Goal: Find specific page/section: Locate a particular part of the current website

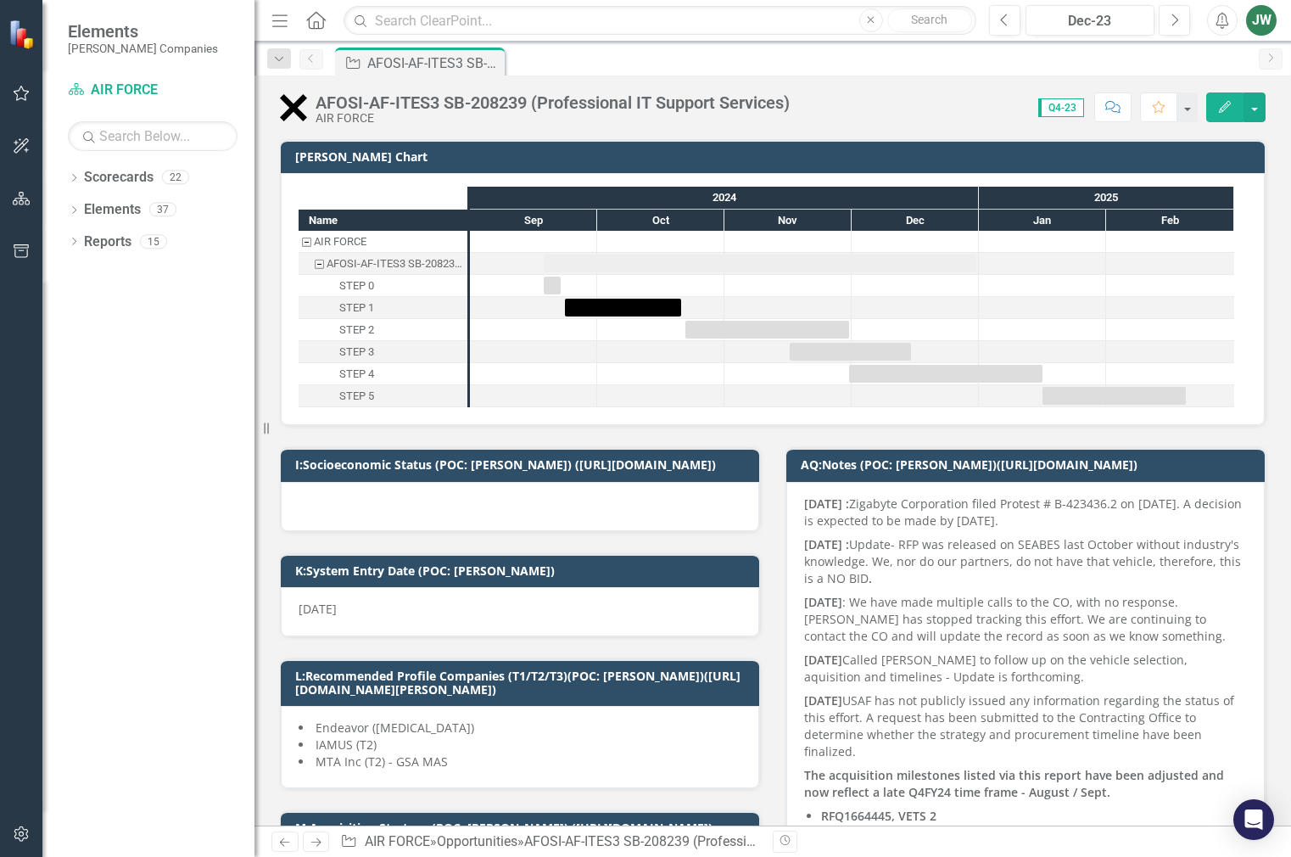
checkbox input "true"
click at [1179, 17] on icon "Next" at bounding box center [1174, 20] width 9 height 15
click at [1179, 17] on button "Next" at bounding box center [1174, 20] width 31 height 31
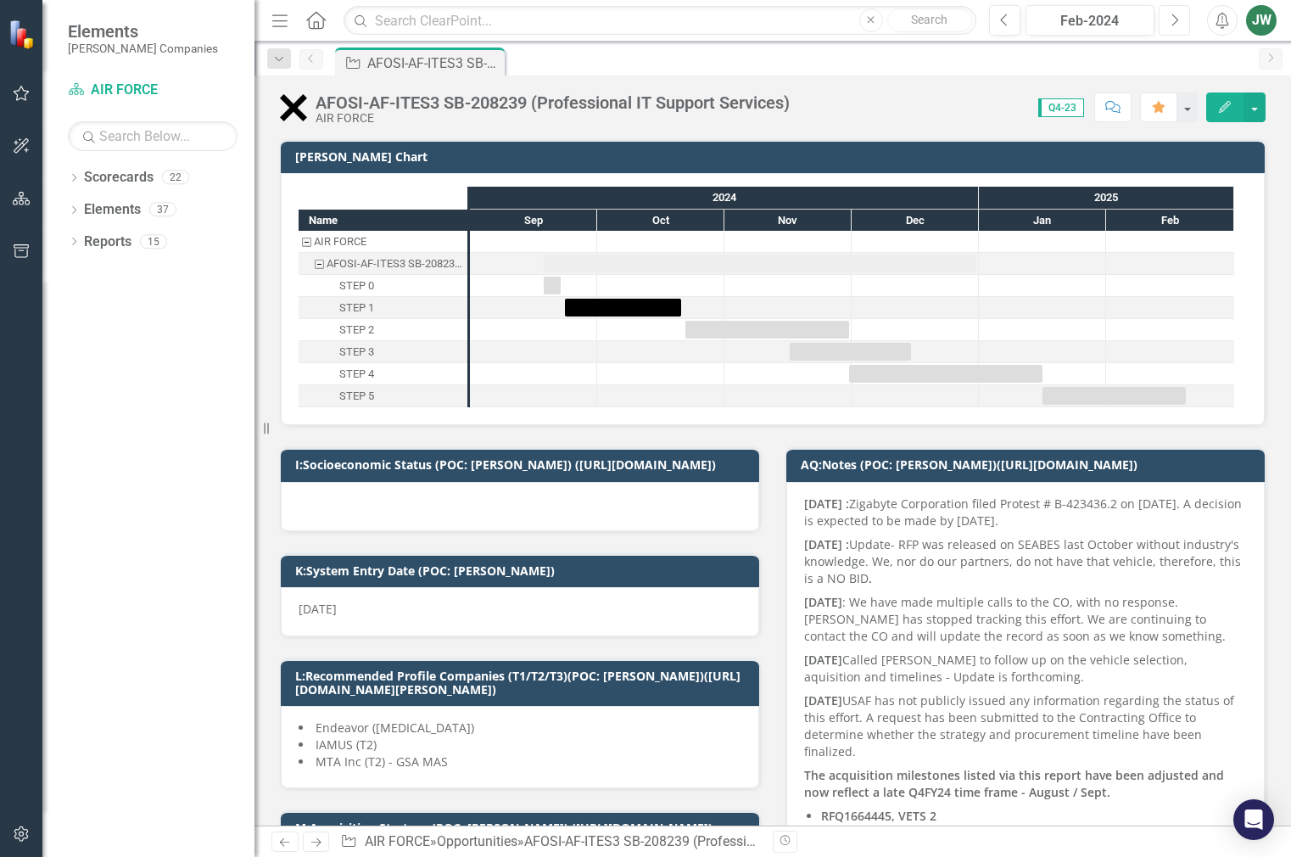
click at [1179, 17] on button "Next" at bounding box center [1174, 20] width 31 height 31
click at [1179, 18] on button "Next" at bounding box center [1174, 20] width 31 height 31
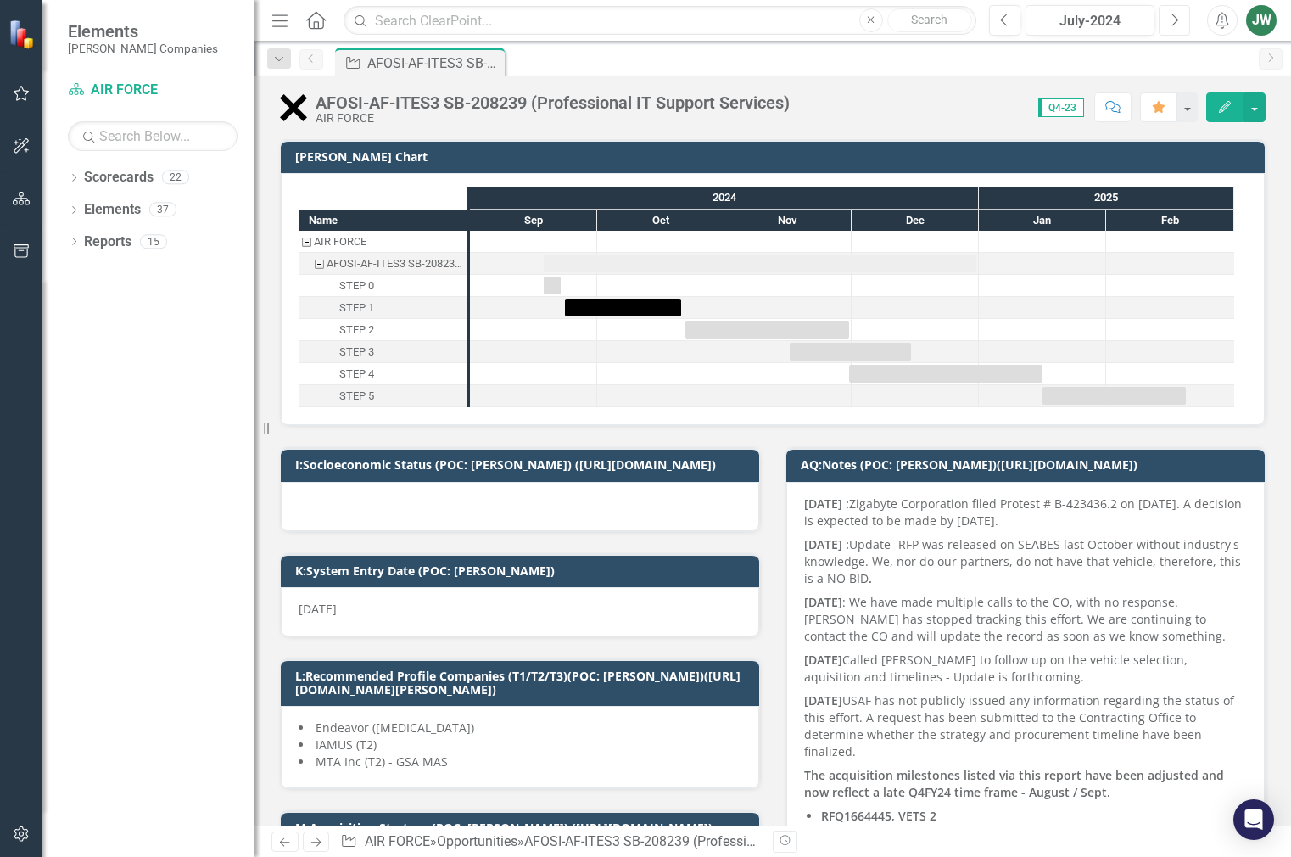
click at [1179, 19] on button "Next" at bounding box center [1174, 20] width 31 height 31
click at [1179, 19] on icon "Next" at bounding box center [1174, 20] width 9 height 15
click at [1179, 20] on icon "Next" at bounding box center [1174, 20] width 9 height 15
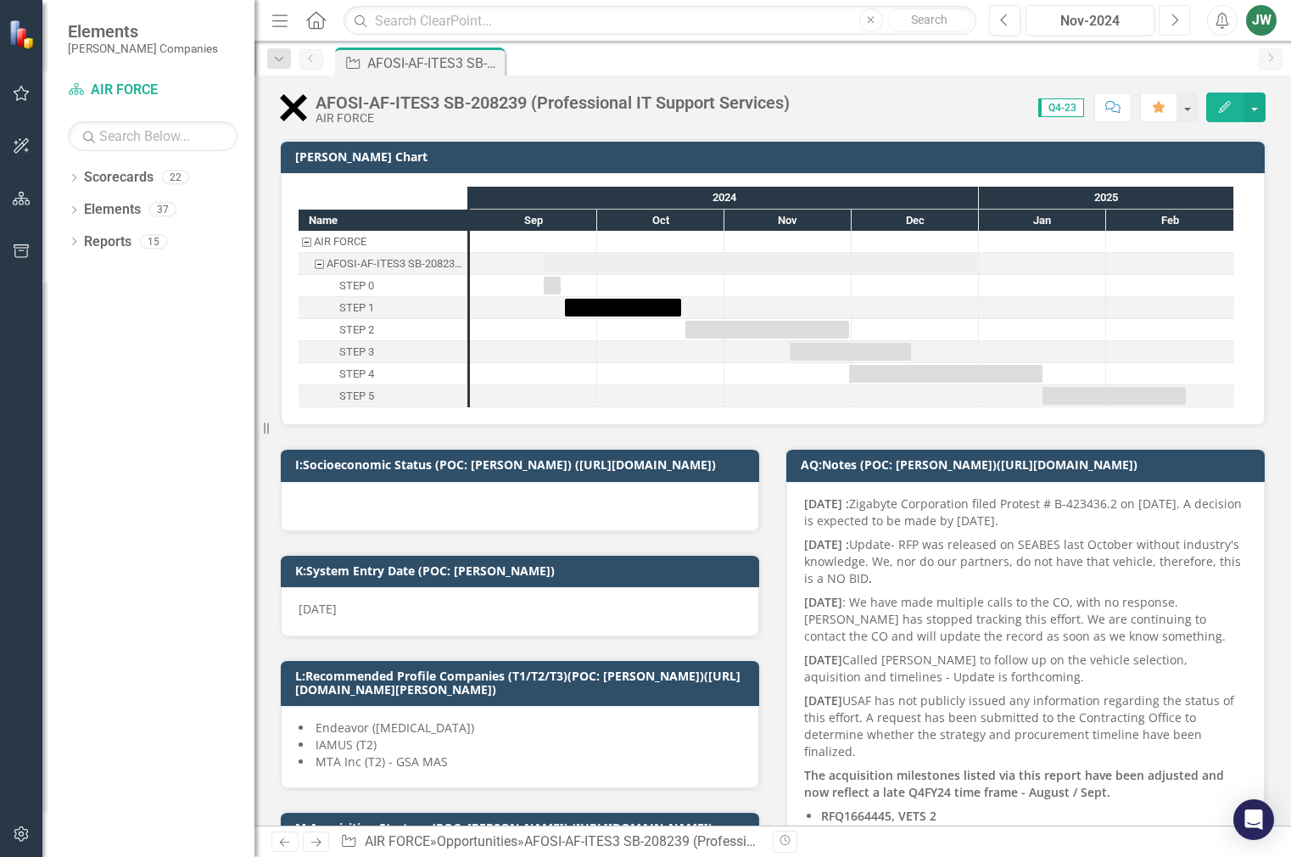
click at [1179, 20] on icon "Next" at bounding box center [1174, 20] width 9 height 15
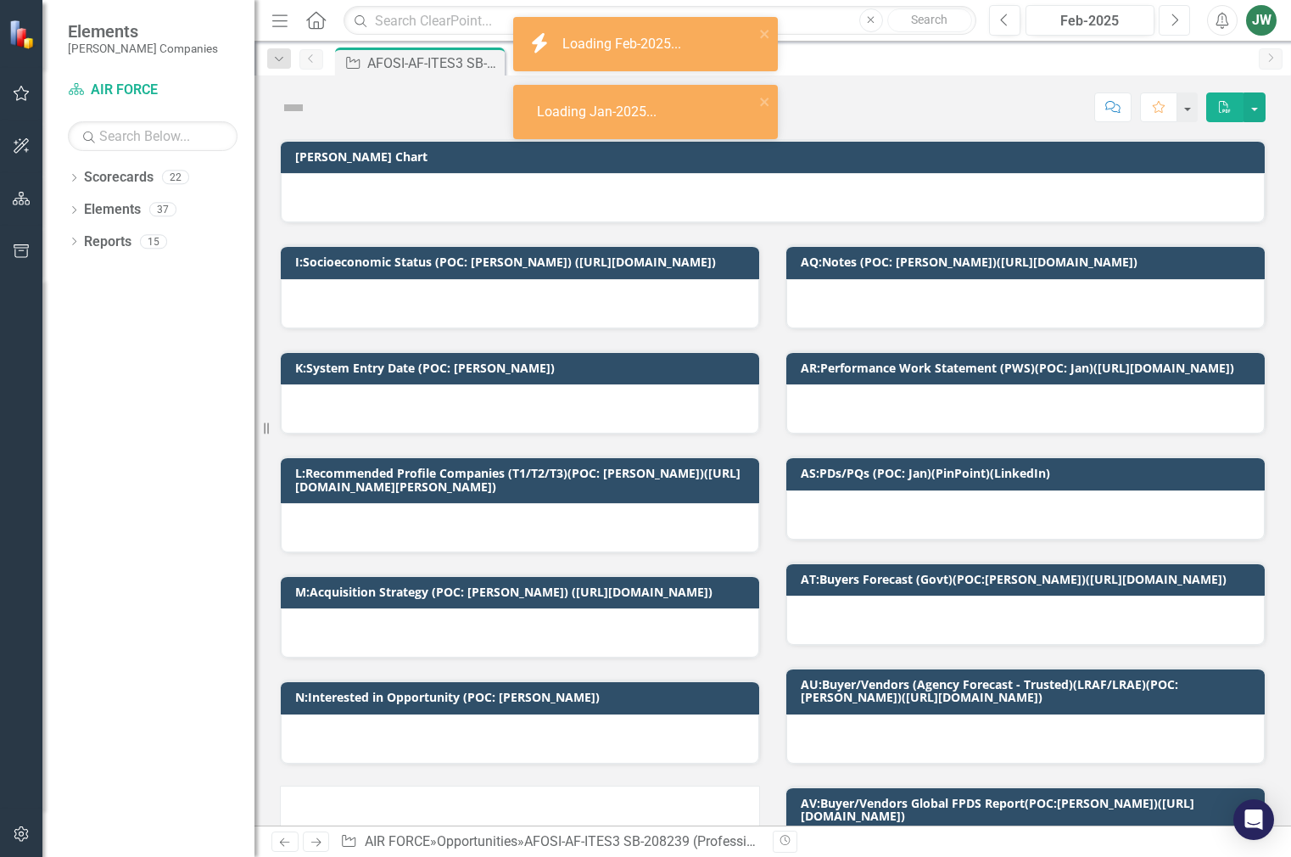
click at [1179, 20] on icon "Next" at bounding box center [1174, 20] width 9 height 15
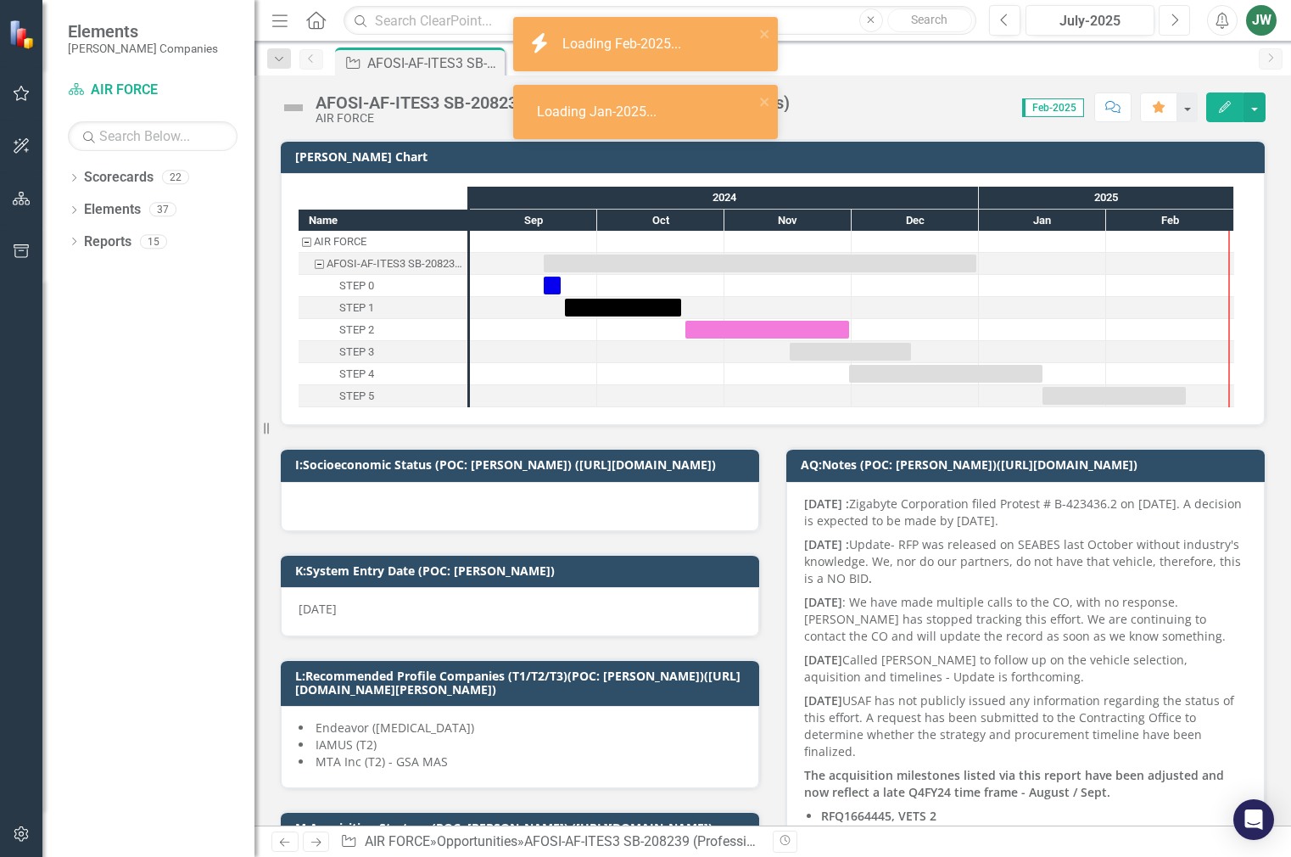
click at [1179, 20] on icon "Next" at bounding box center [1174, 20] width 9 height 15
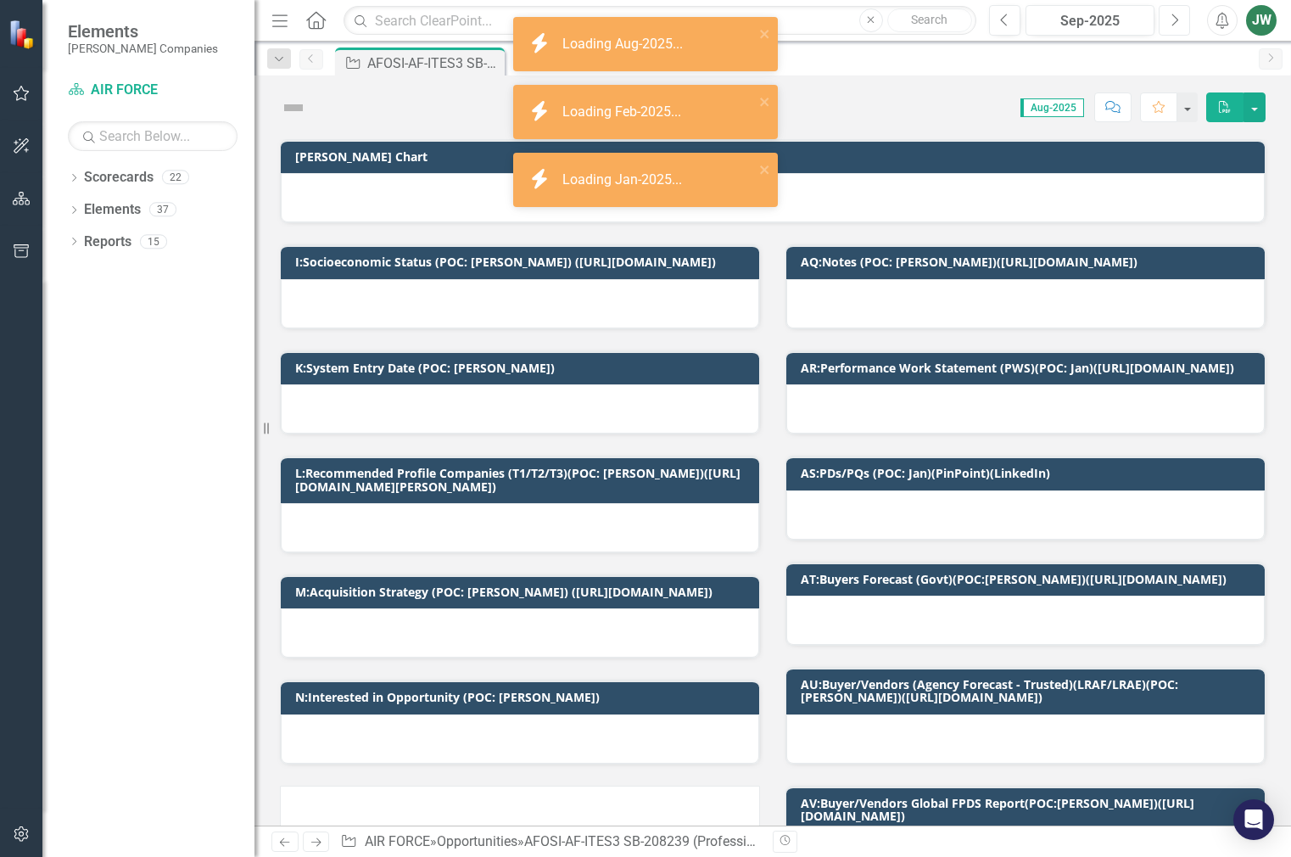
click at [1179, 20] on icon "Next" at bounding box center [1174, 20] width 9 height 15
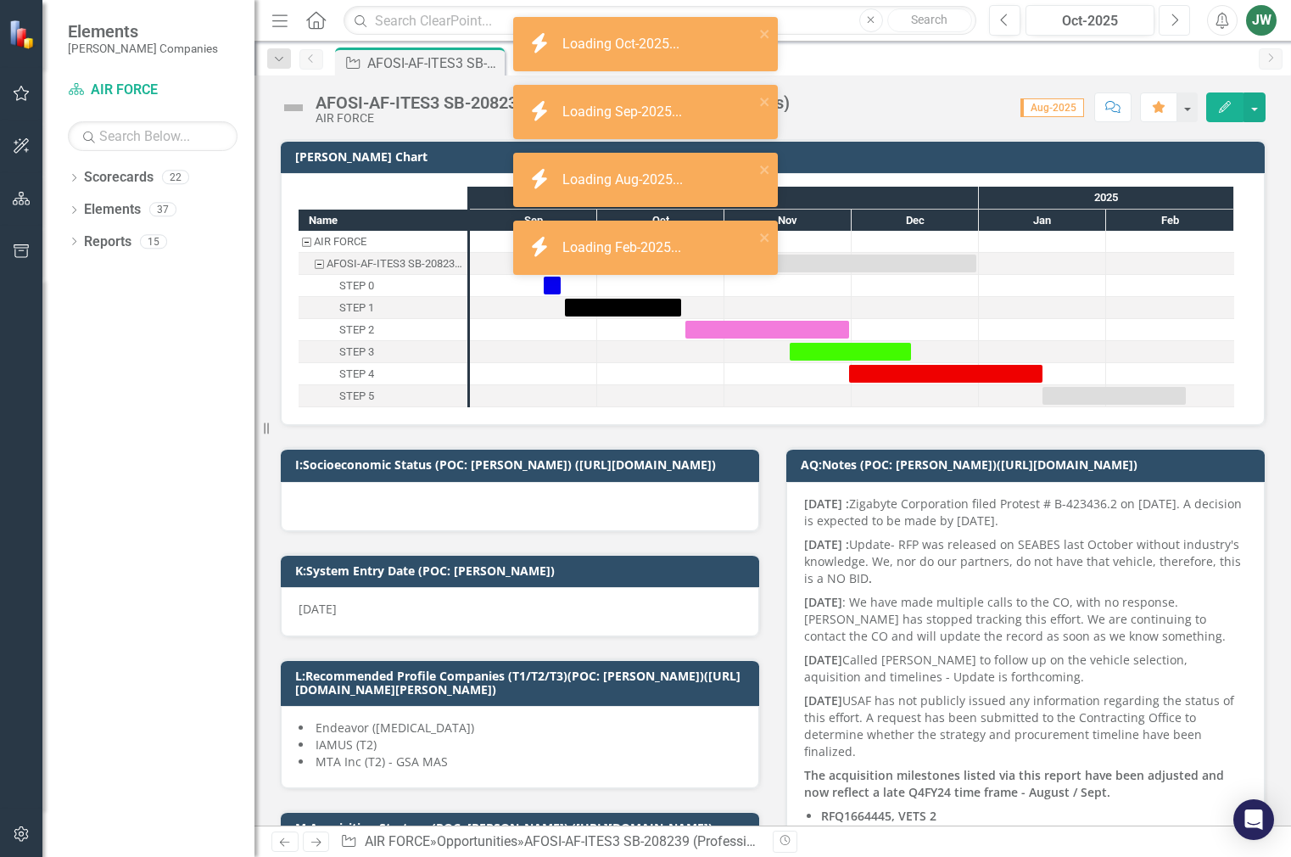
checkbox input "true"
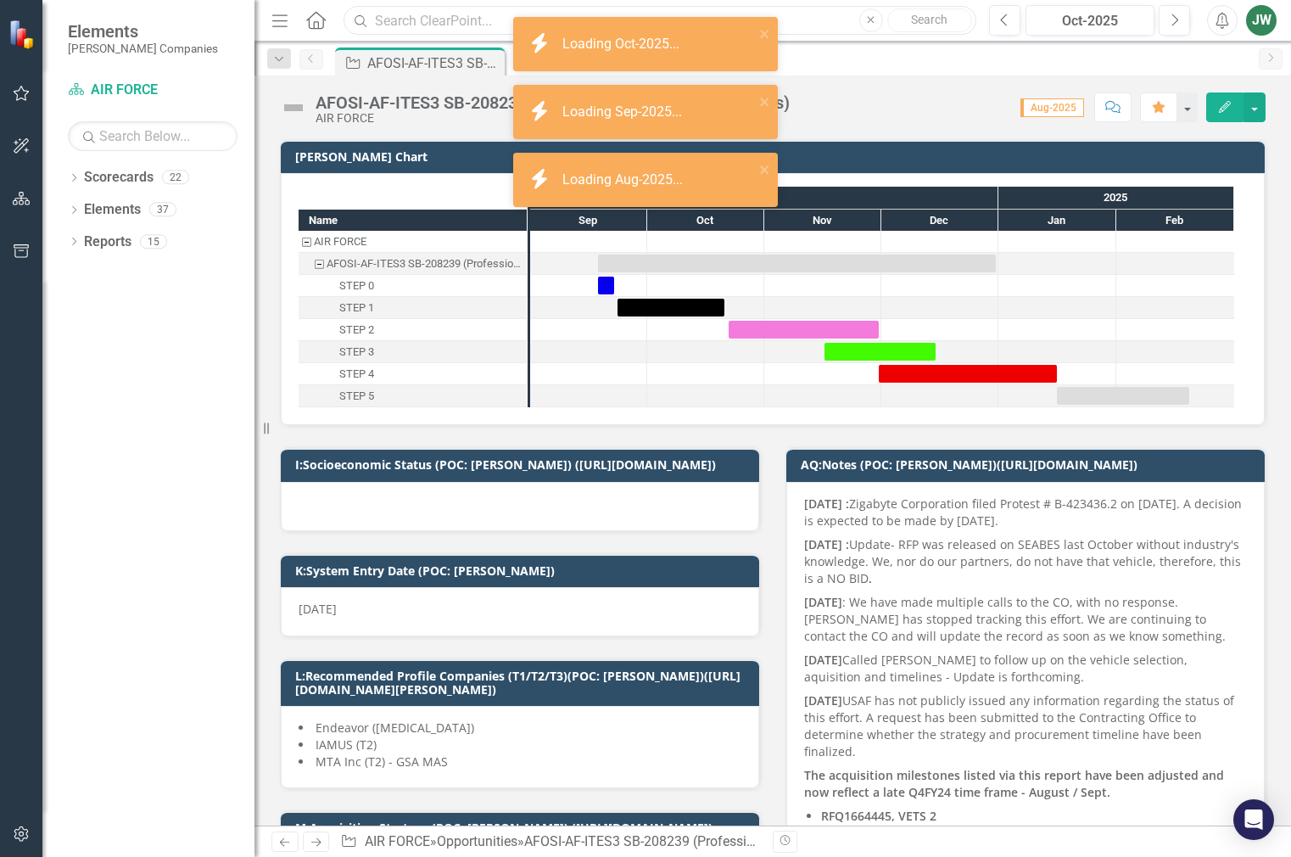
click at [412, 17] on input "text" at bounding box center [660, 21] width 633 height 30
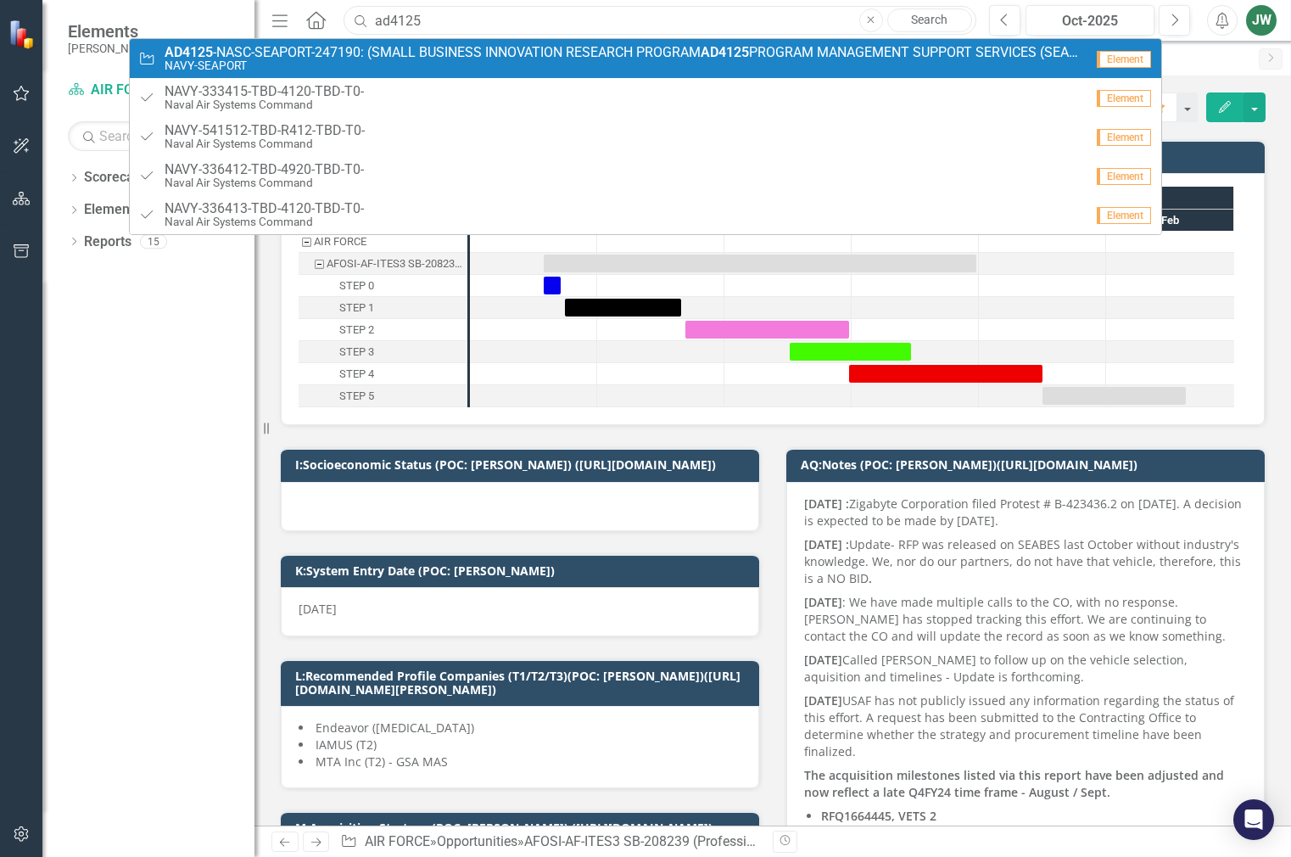
type input "ad4125"
click at [385, 57] on span "AD4125 -NASC-SEAPORT-247190: (SMALL BUSINESS INNOVATION RESEARCH PROGRAM AD4125…" at bounding box center [625, 52] width 920 height 15
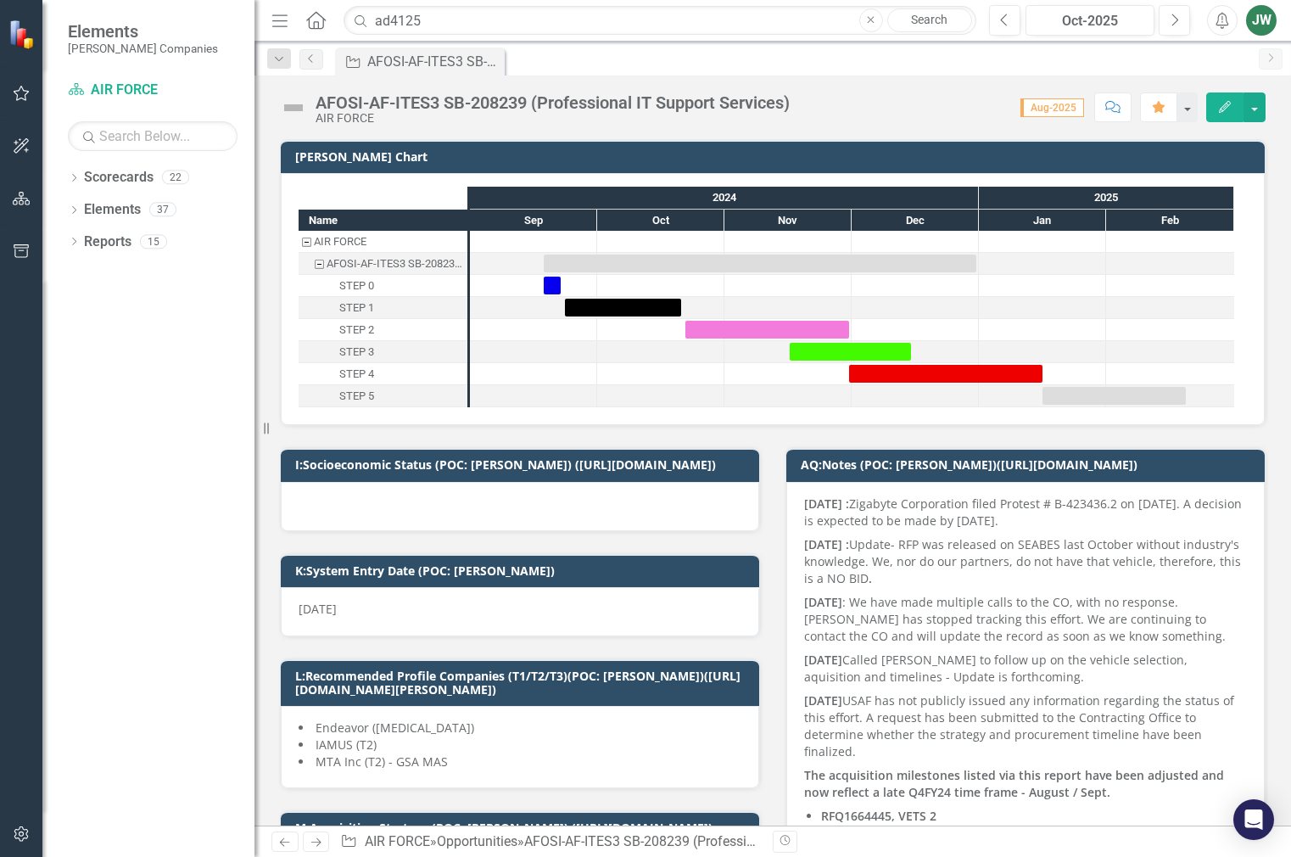
checkbox input "true"
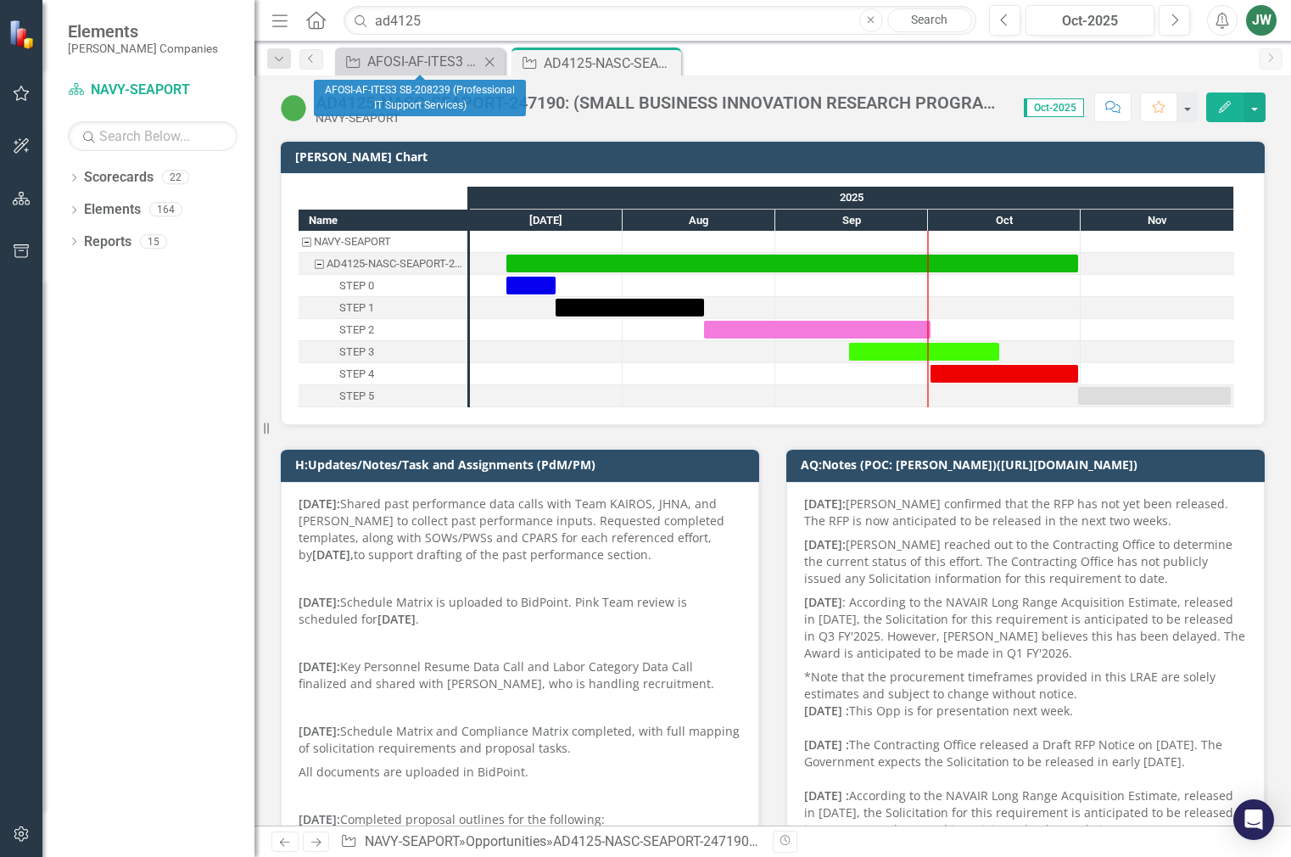
click at [487, 59] on icon "Close" at bounding box center [489, 62] width 17 height 14
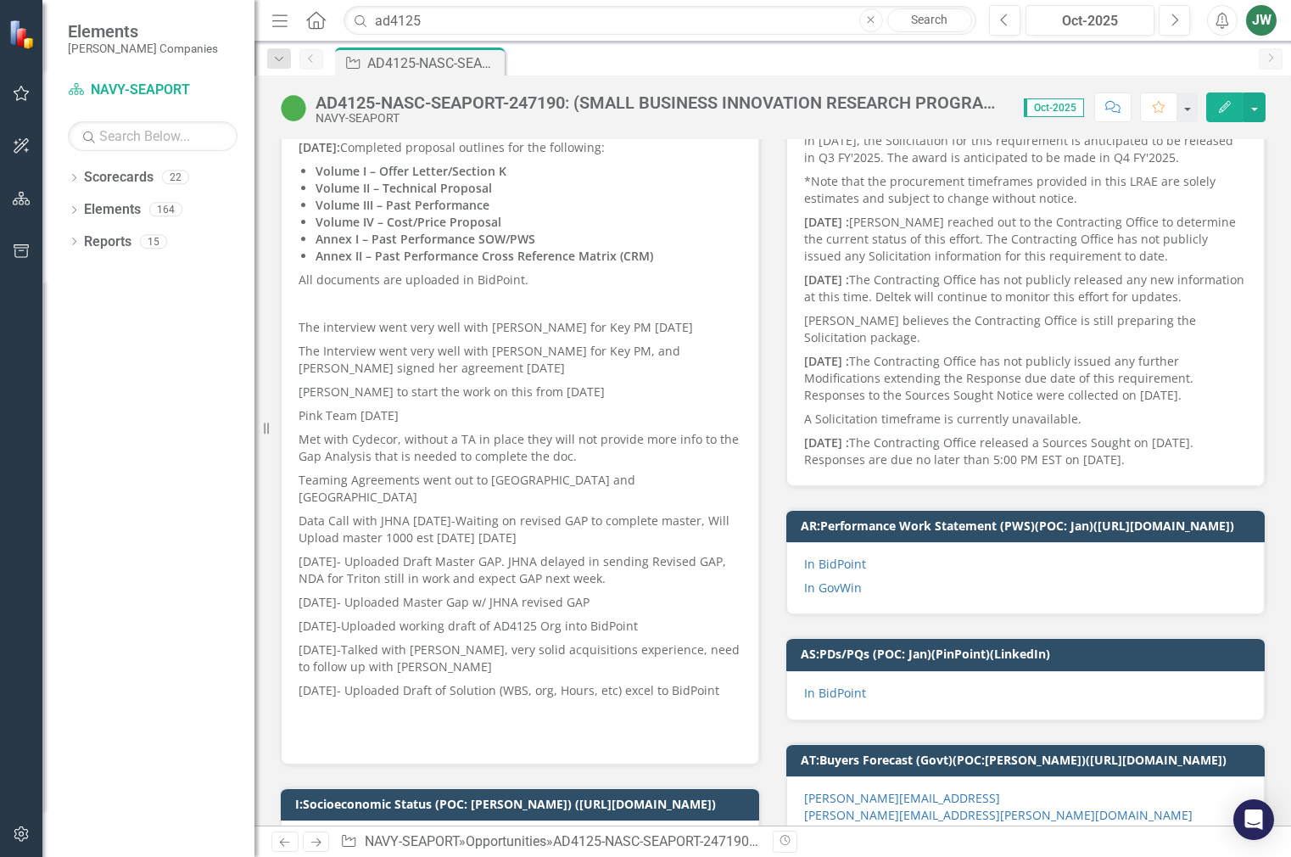
scroll to position [679, 0]
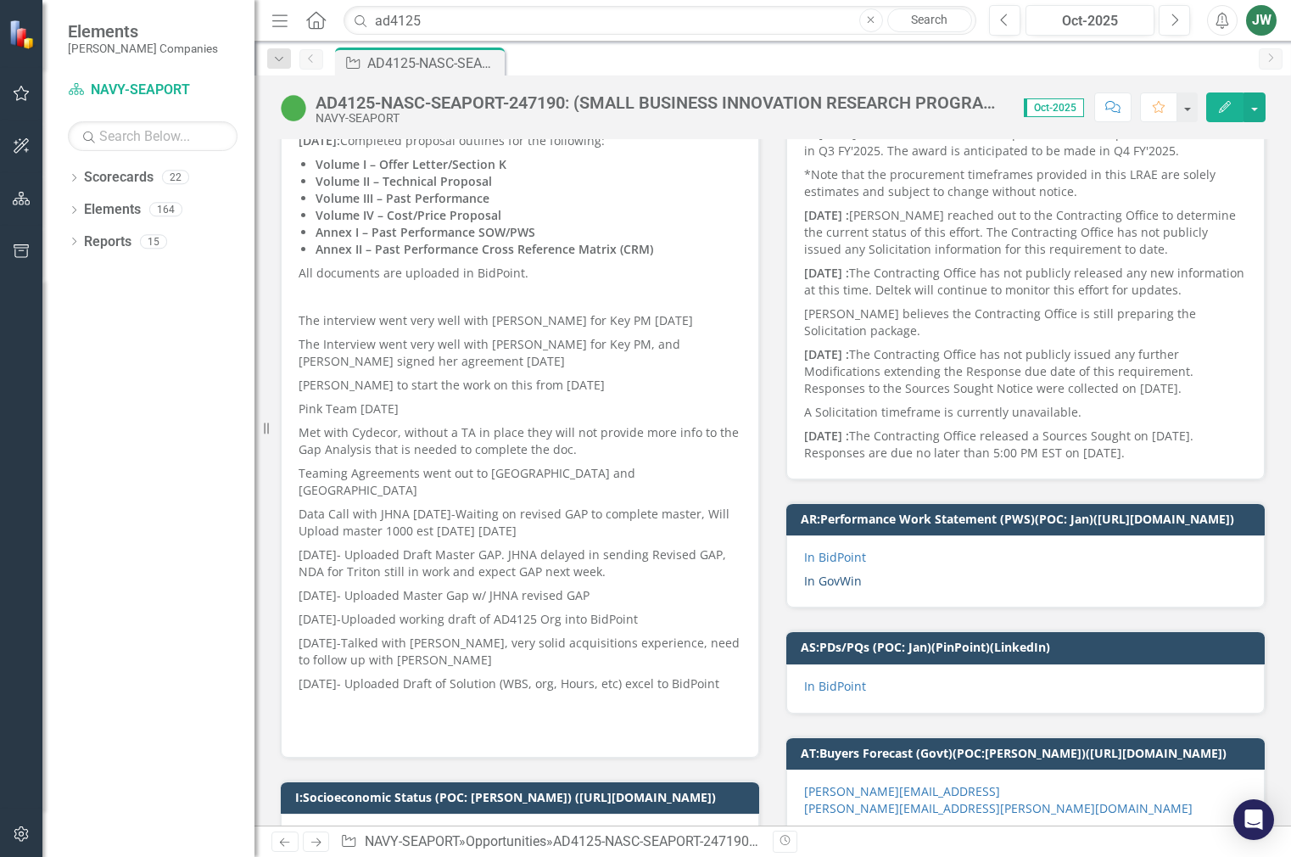
click at [834, 589] on link "In GovWin" at bounding box center [833, 581] width 58 height 16
click at [765, 643] on div "H:Updates/Notes/Task and Assignments (PdM/PM) [DATE]: Shared past performance d…" at bounding box center [520, 252] width 506 height 1011
